Goal: Find specific page/section: Find specific page/section

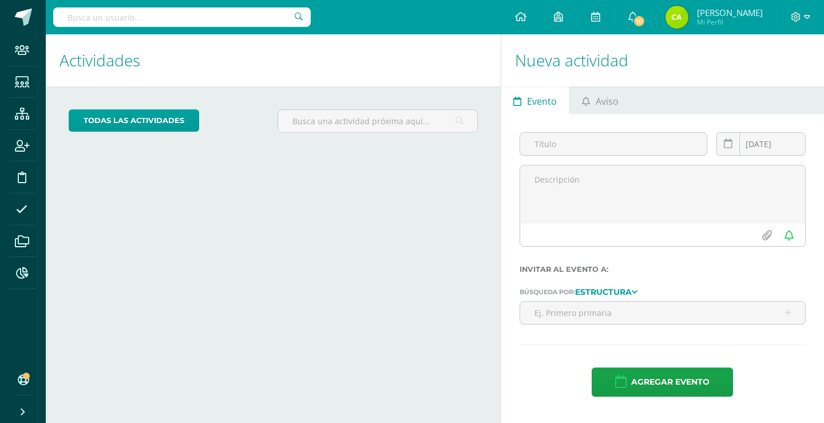
click at [159, 17] on input "text" at bounding box center [182, 16] width 258 height 19
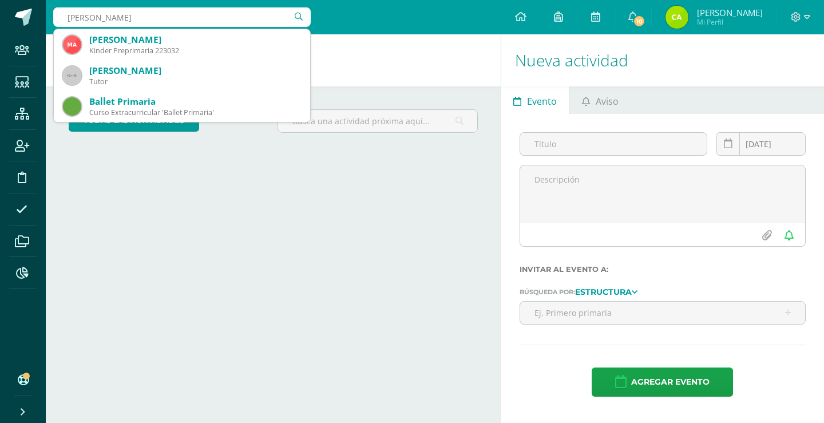
type input "[PERSON_NAME]"
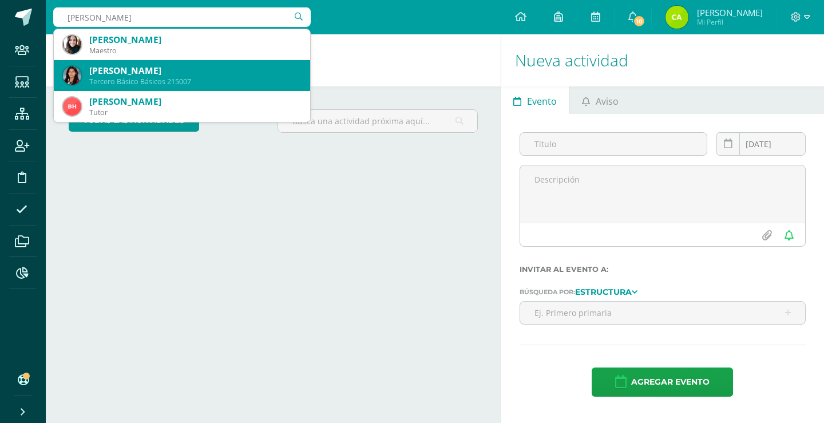
click at [76, 74] on img at bounding box center [72, 75] width 18 height 18
